Goal: Transaction & Acquisition: Obtain resource

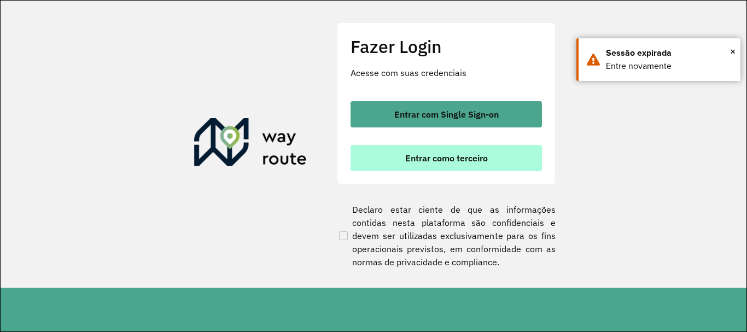
click at [430, 161] on span "Entrar como terceiro" at bounding box center [446, 158] width 83 height 9
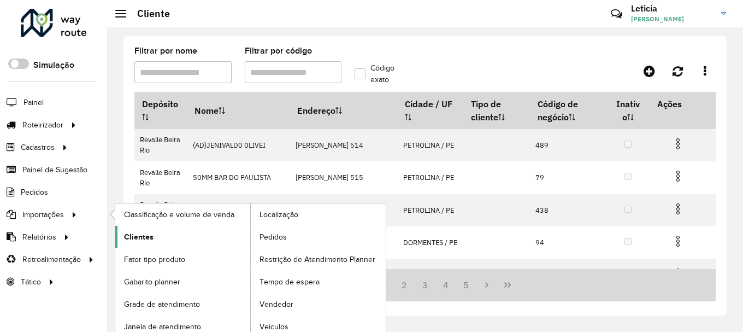
click at [124, 233] on link "Clientes" at bounding box center [182, 237] width 135 height 22
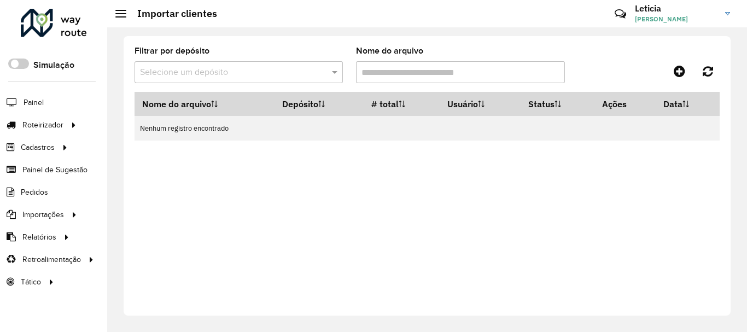
click at [290, 74] on input "text" at bounding box center [227, 72] width 175 height 13
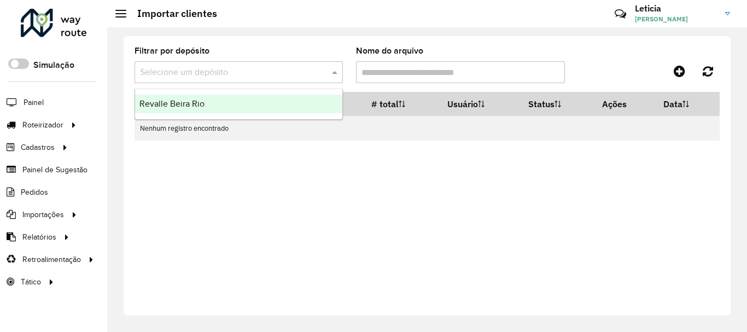
click at [277, 99] on div "Revalle Beira Rio" at bounding box center [238, 104] width 207 height 19
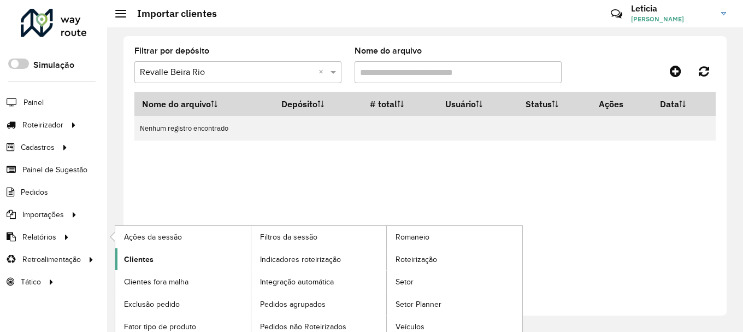
click at [144, 260] on span "Clientes" at bounding box center [139, 259] width 30 height 11
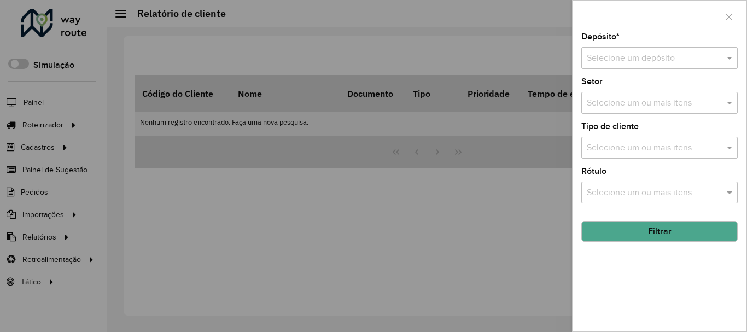
click at [622, 66] on div "Selecione um depósito" at bounding box center [659, 58] width 156 height 22
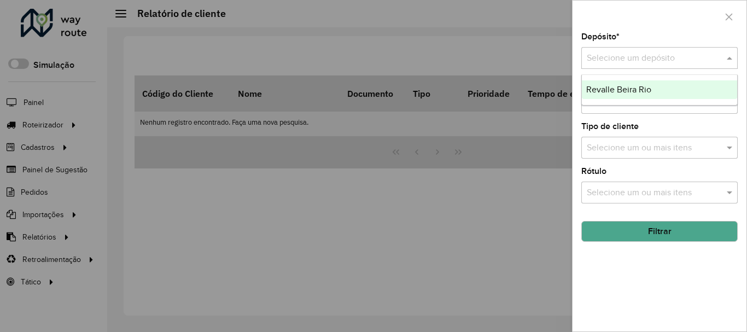
click at [622, 89] on span "Revalle Beira Rio" at bounding box center [618, 89] width 65 height 9
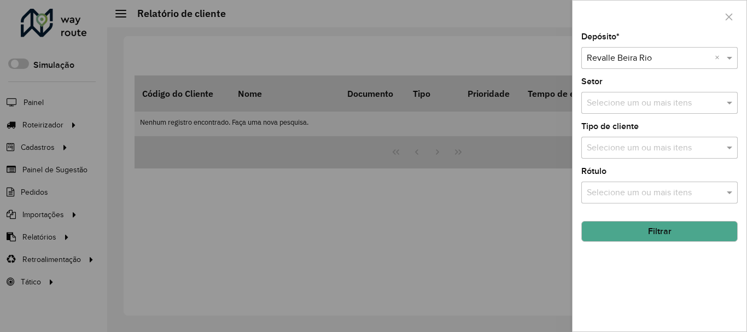
click at [631, 237] on button "Filtrar" at bounding box center [659, 231] width 156 height 21
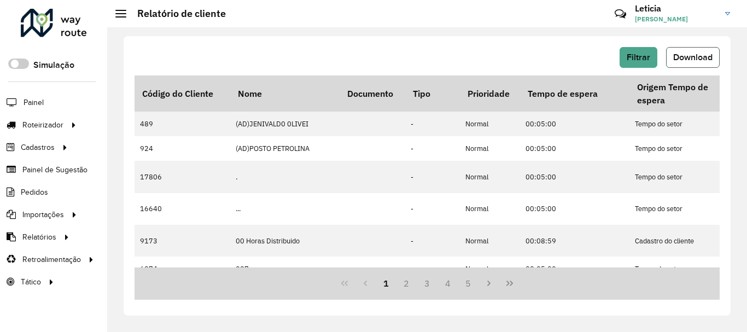
click at [679, 57] on span "Download" at bounding box center [692, 56] width 39 height 9
